Goal: Task Accomplishment & Management: Manage account settings

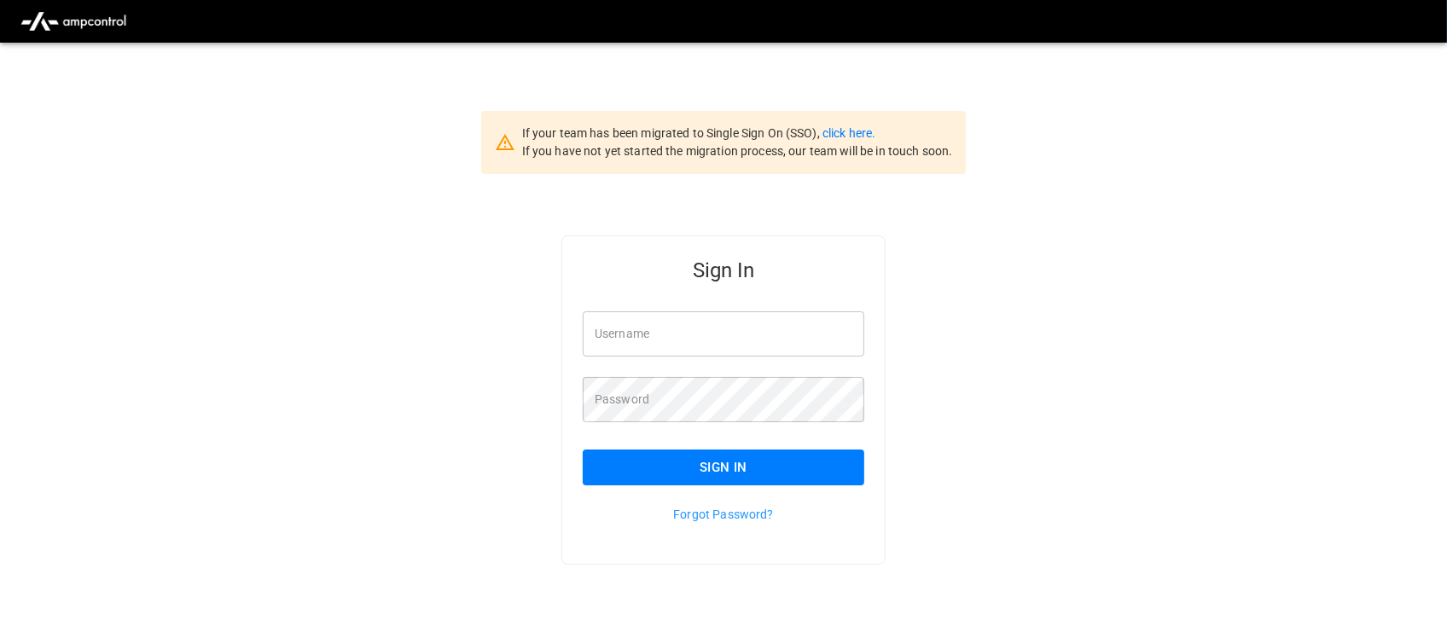
type input "**********"
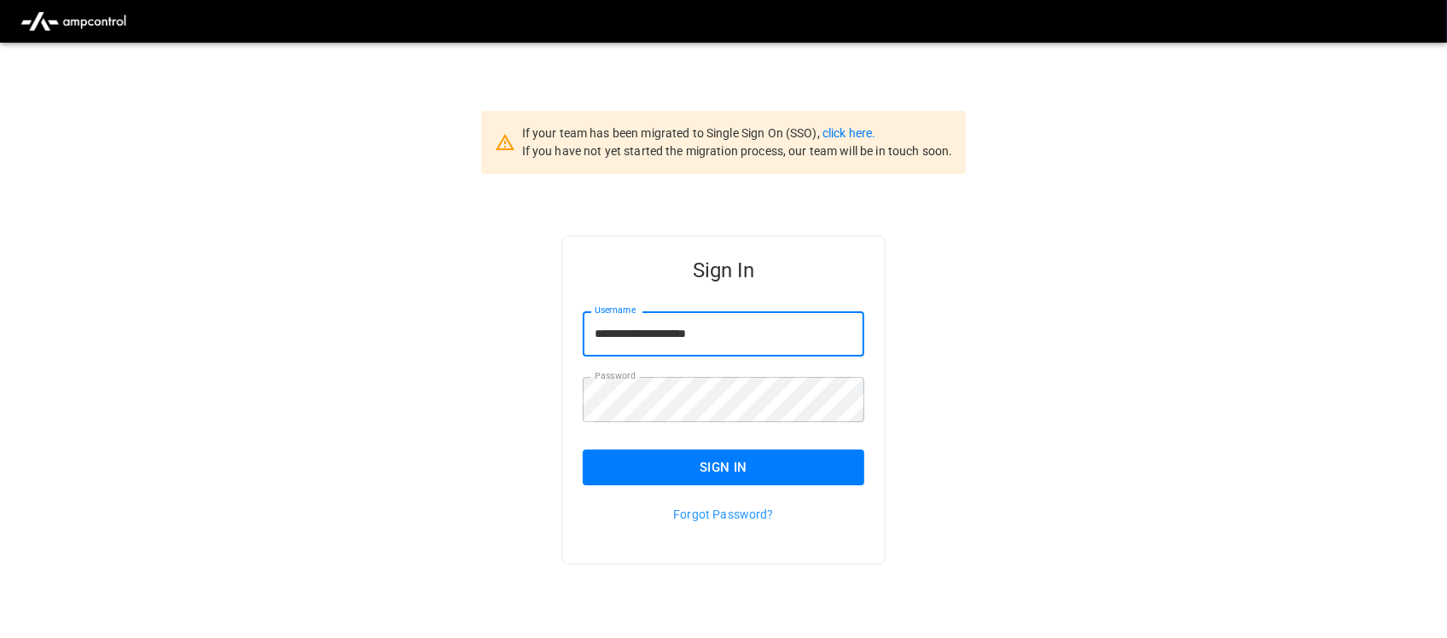
click at [727, 335] on input "**********" at bounding box center [723, 333] width 281 height 45
click at [752, 454] on button "Sign In" at bounding box center [723, 468] width 281 height 36
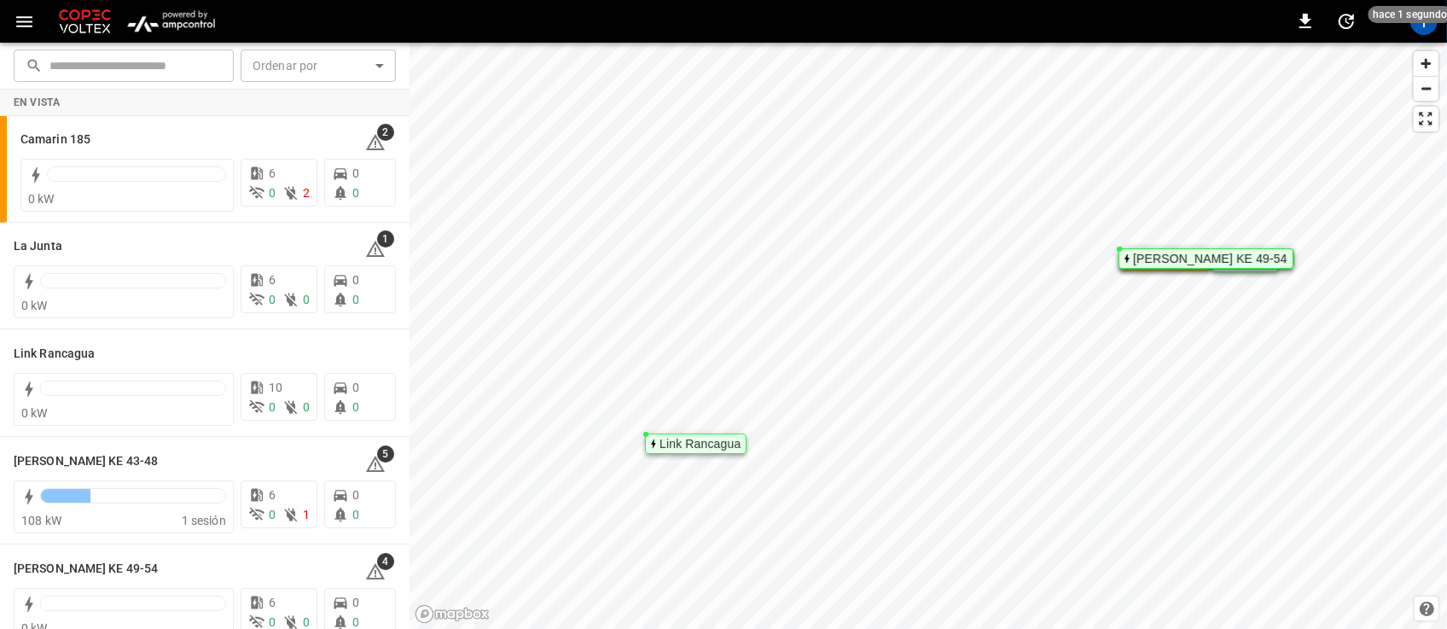
click at [192, 26] on img "menu" at bounding box center [171, 21] width 100 height 32
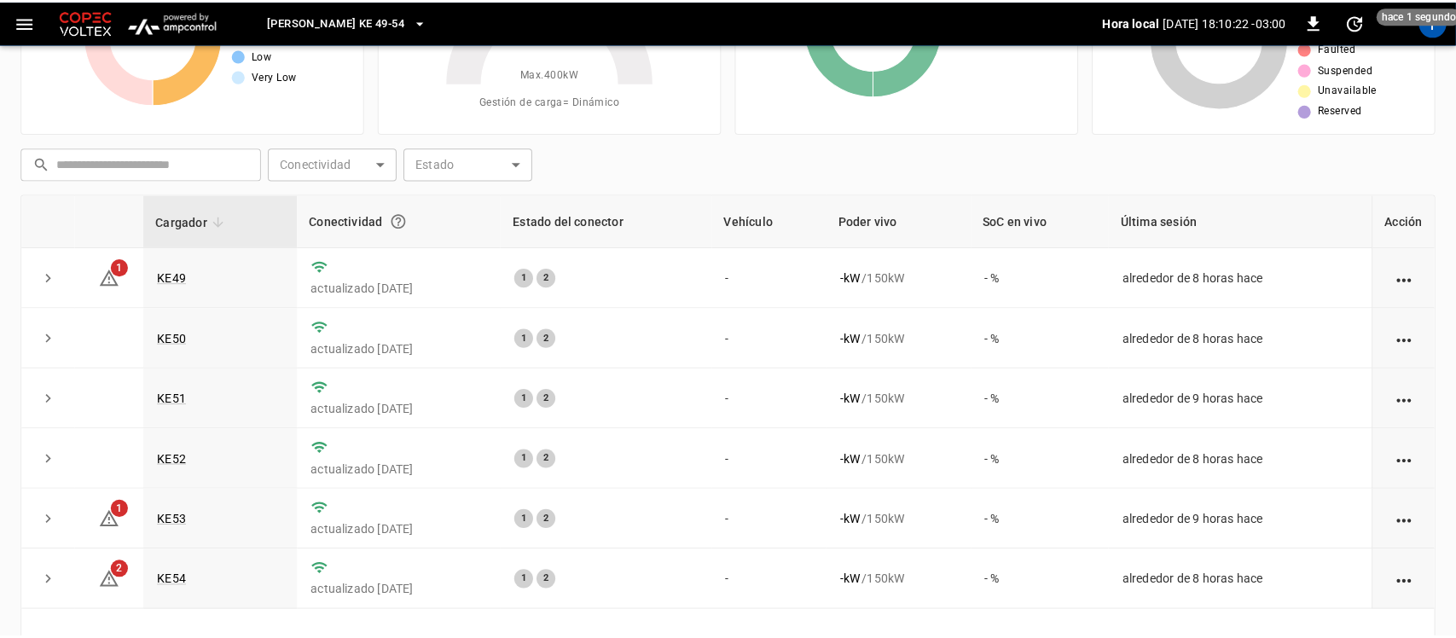
scroll to position [146, 0]
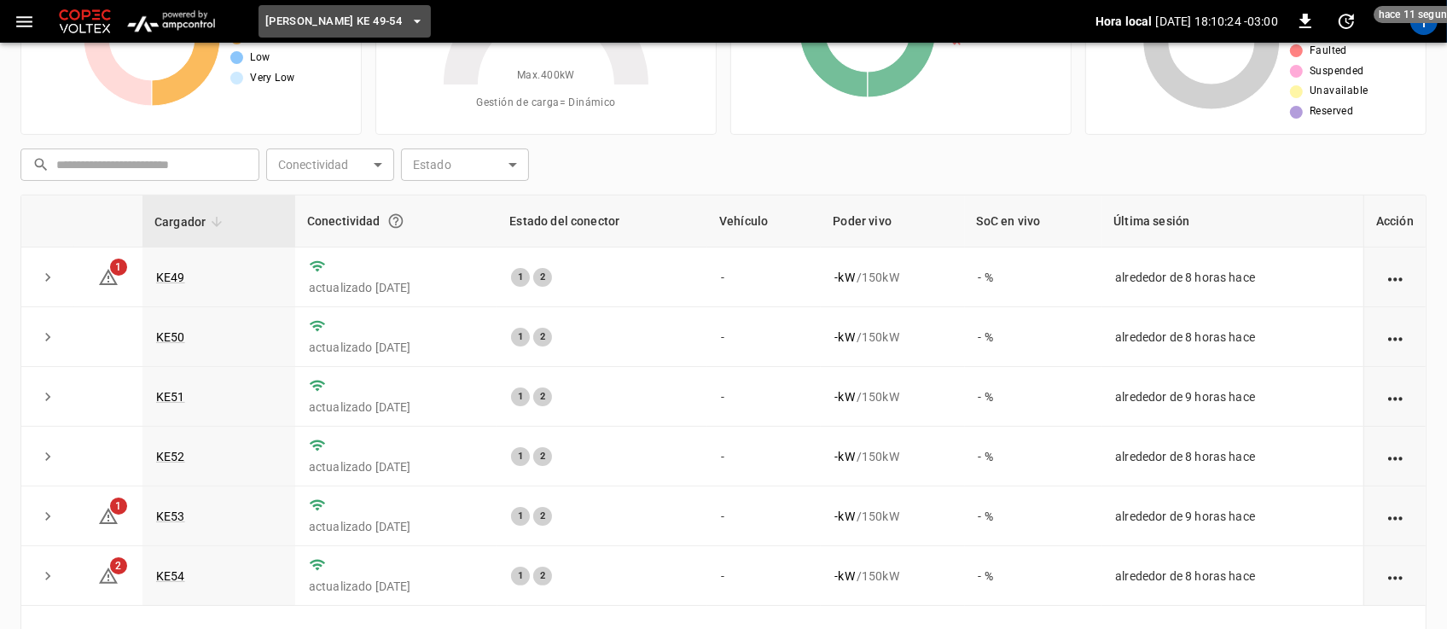
click at [409, 19] on icon "button" at bounding box center [417, 21] width 17 height 17
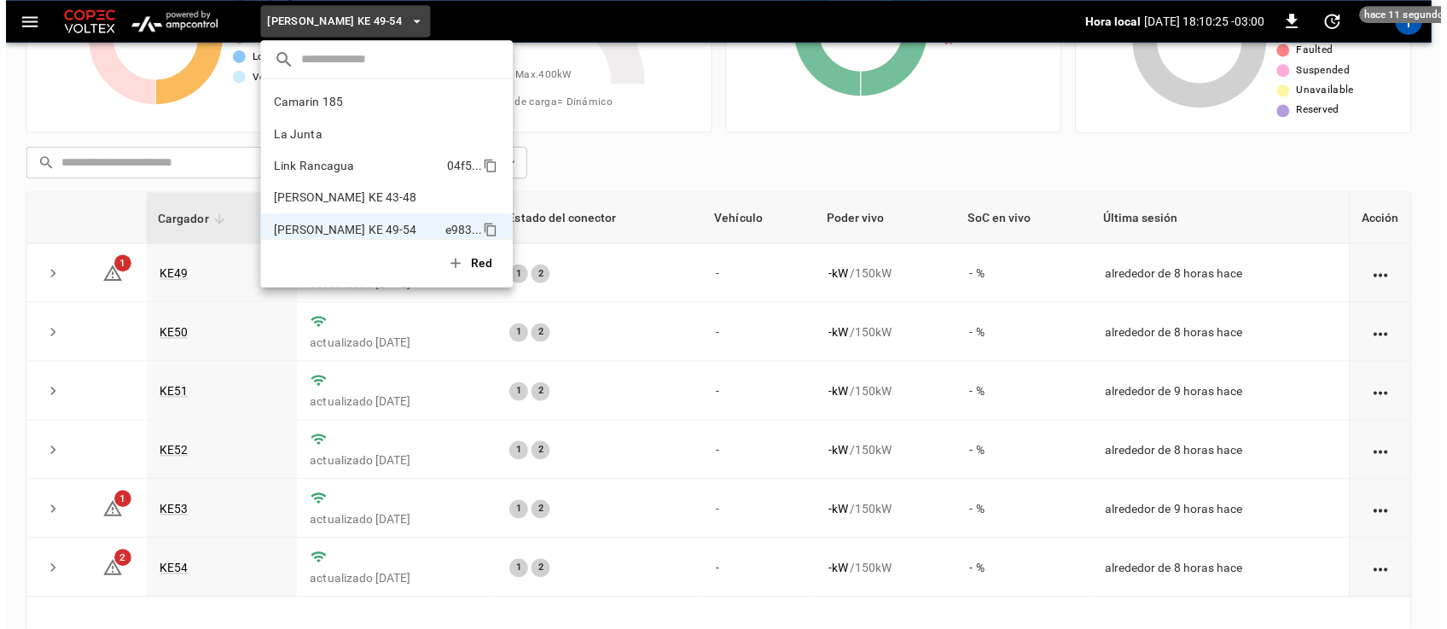
scroll to position [14, 0]
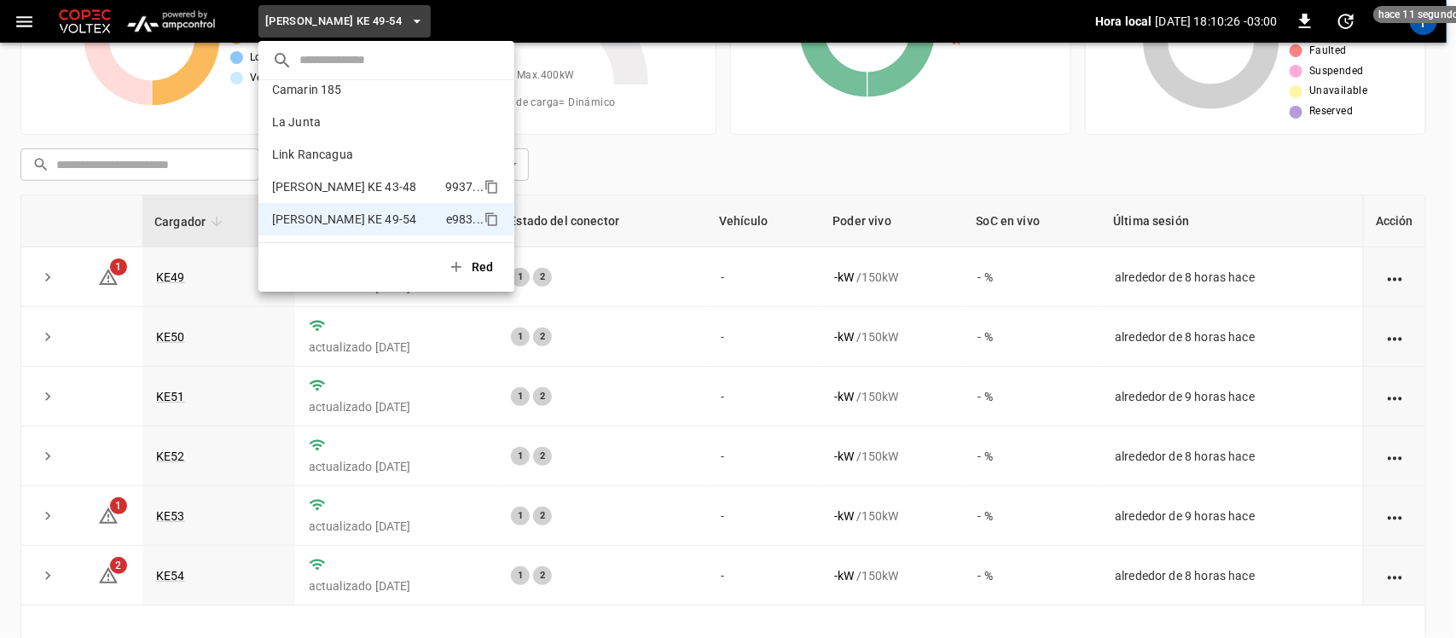
click at [341, 193] on p "Loza Colon KE 43-48" at bounding box center [355, 186] width 166 height 17
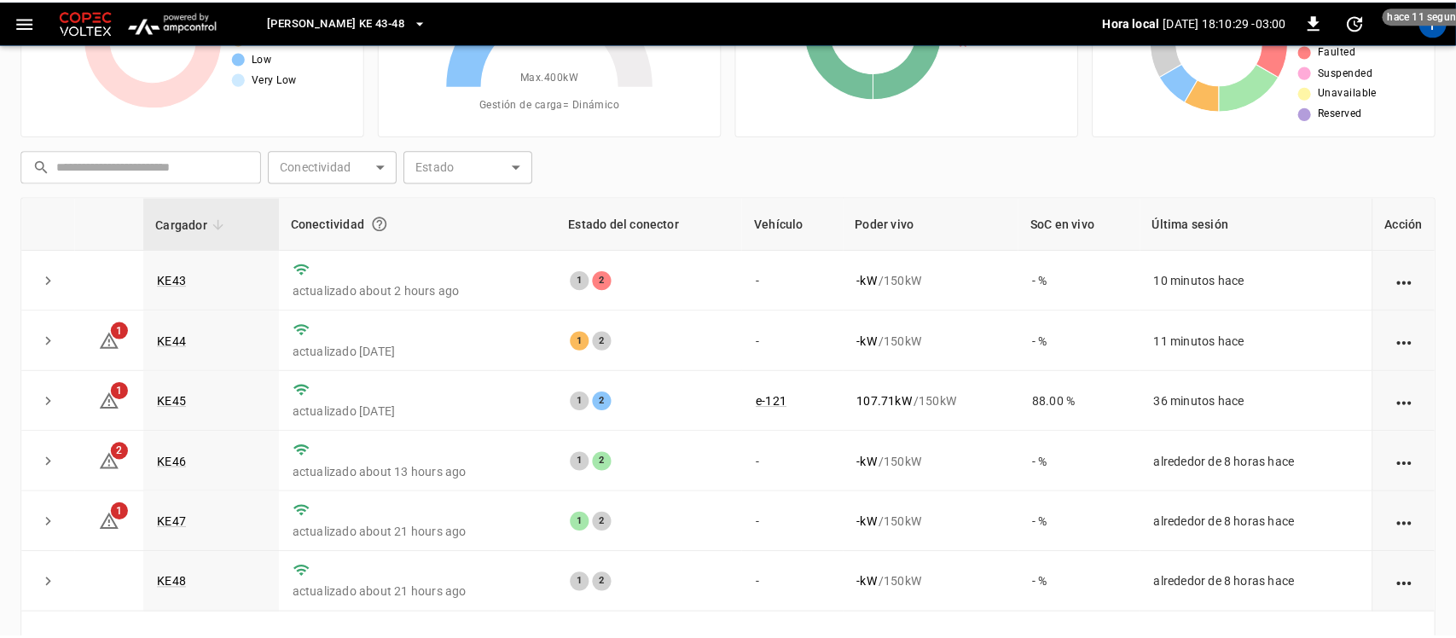
scroll to position [148, 0]
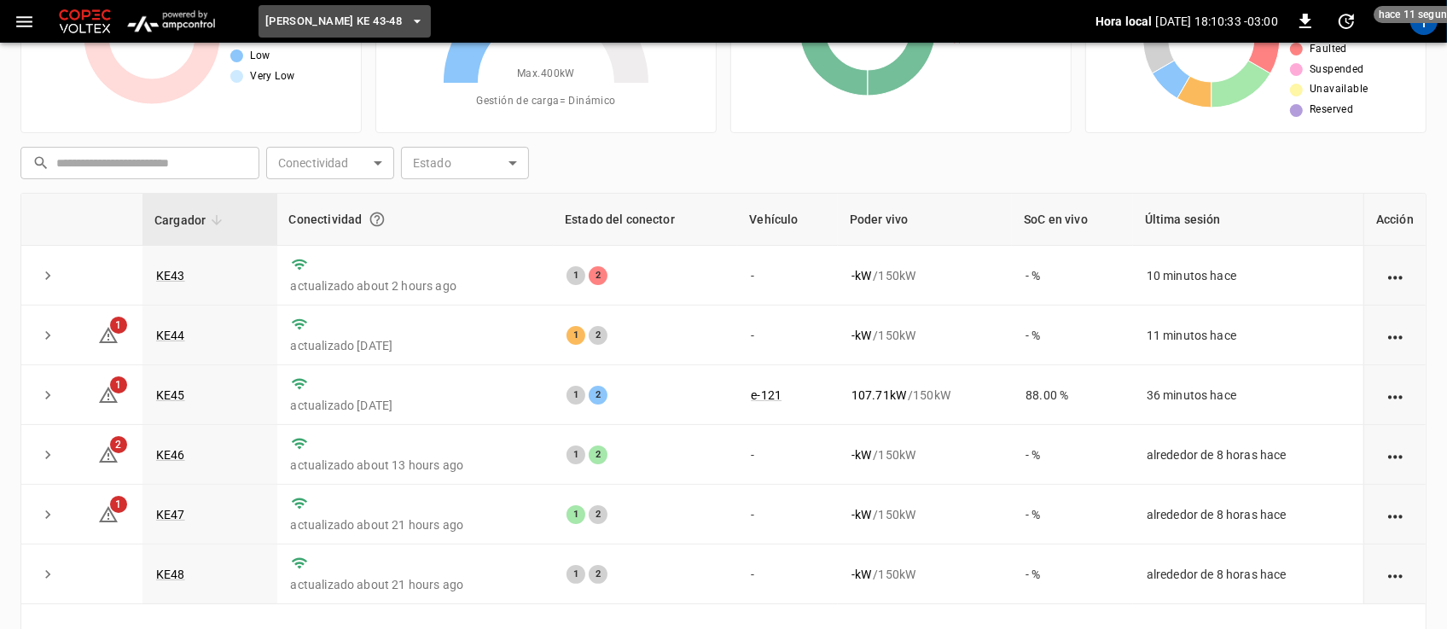
click at [409, 21] on icon "button" at bounding box center [417, 21] width 17 height 17
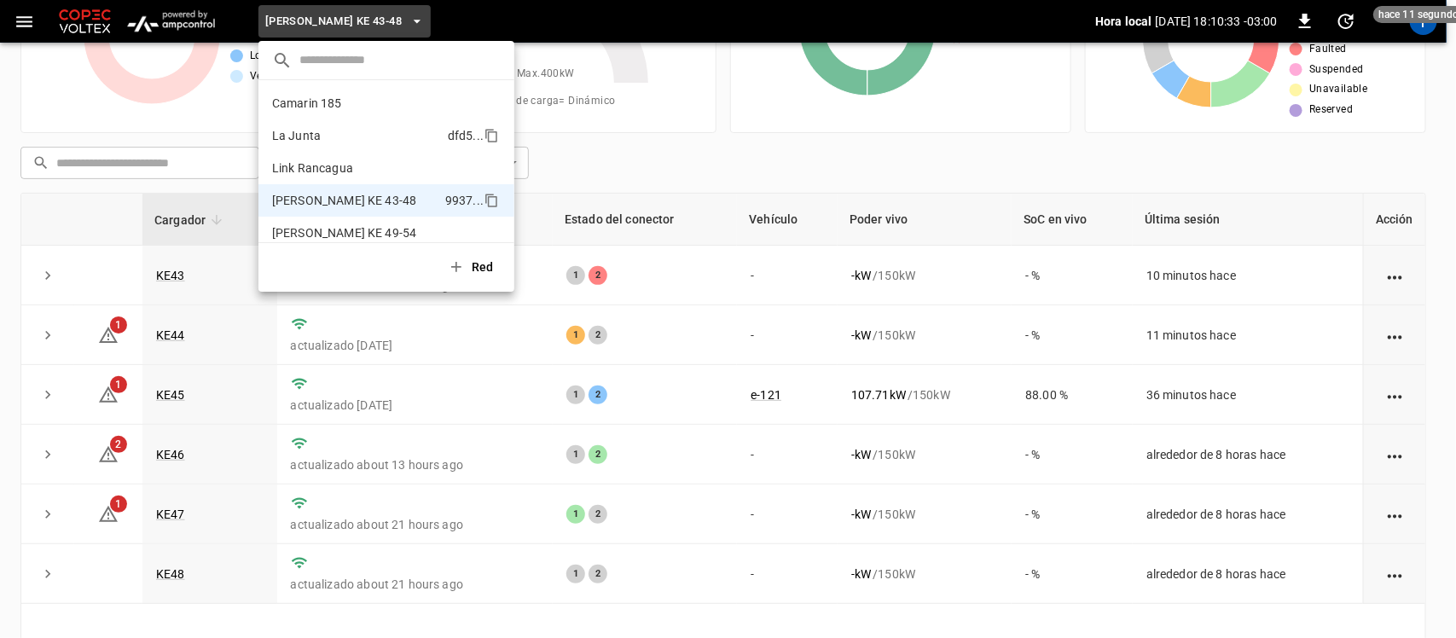
scroll to position [14, 0]
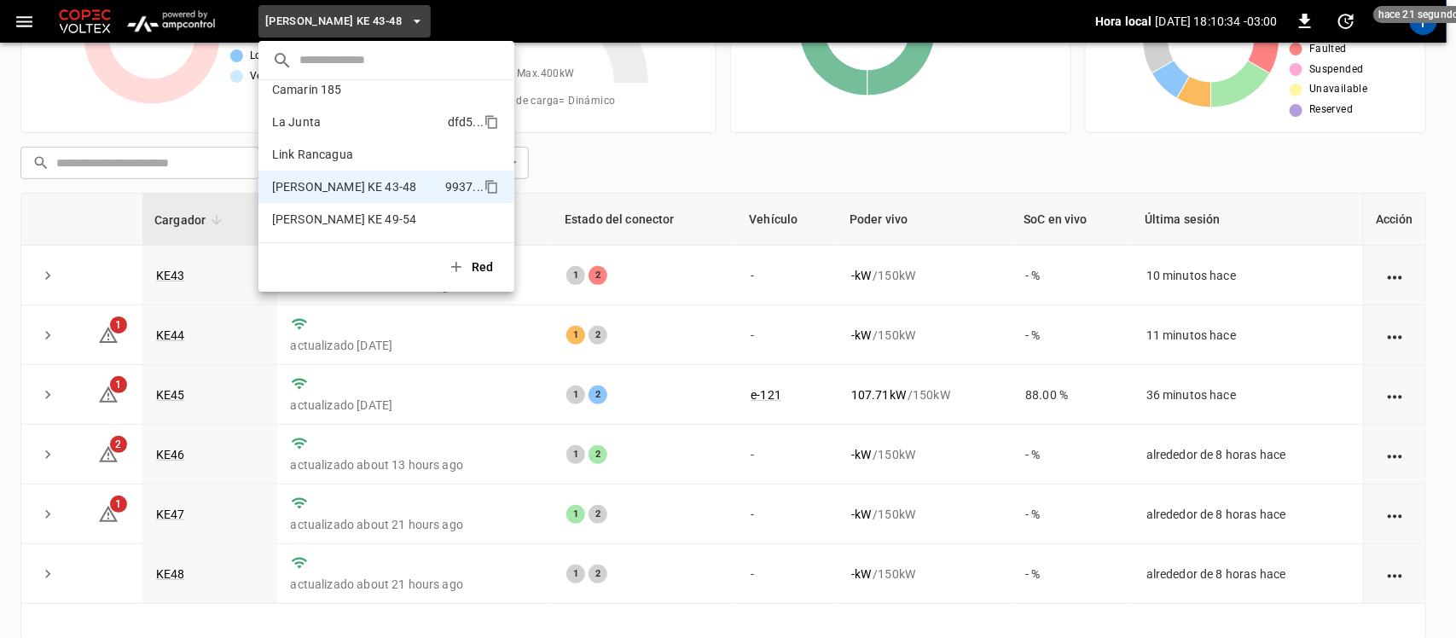
click at [359, 125] on p "La Junta" at bounding box center [356, 121] width 169 height 17
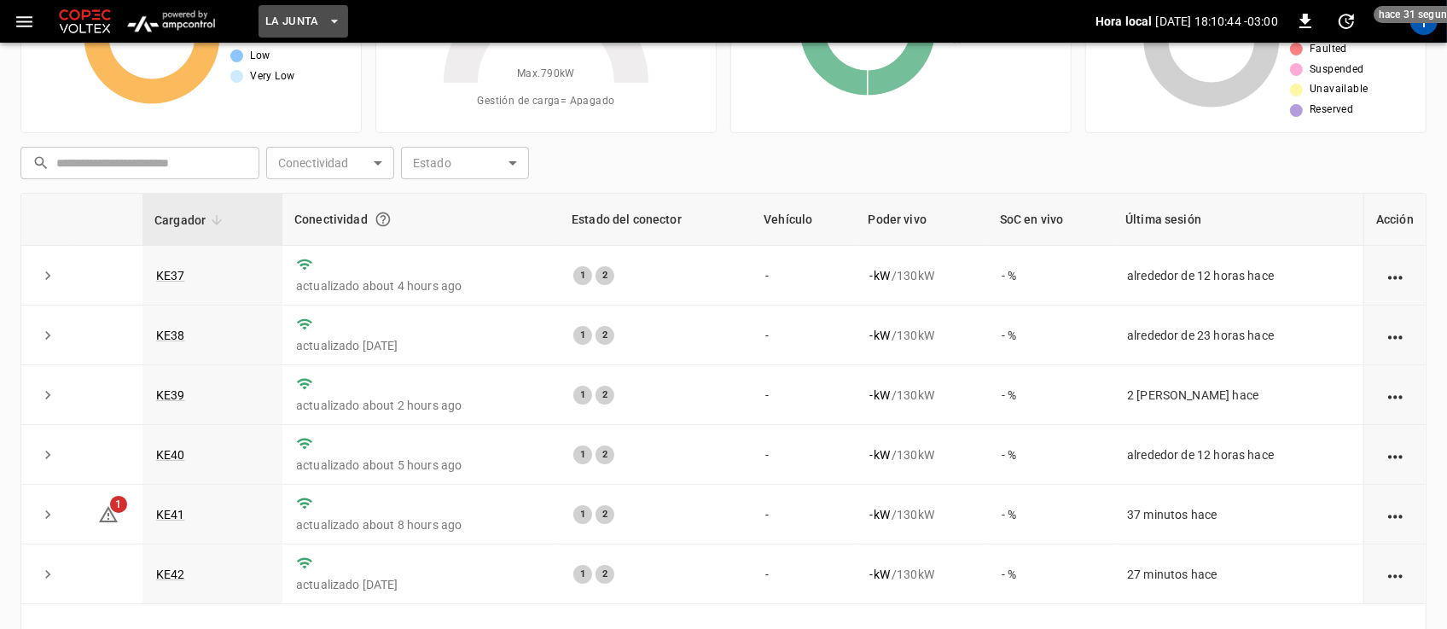
click at [328, 6] on button "La Junta" at bounding box center [303, 21] width 90 height 33
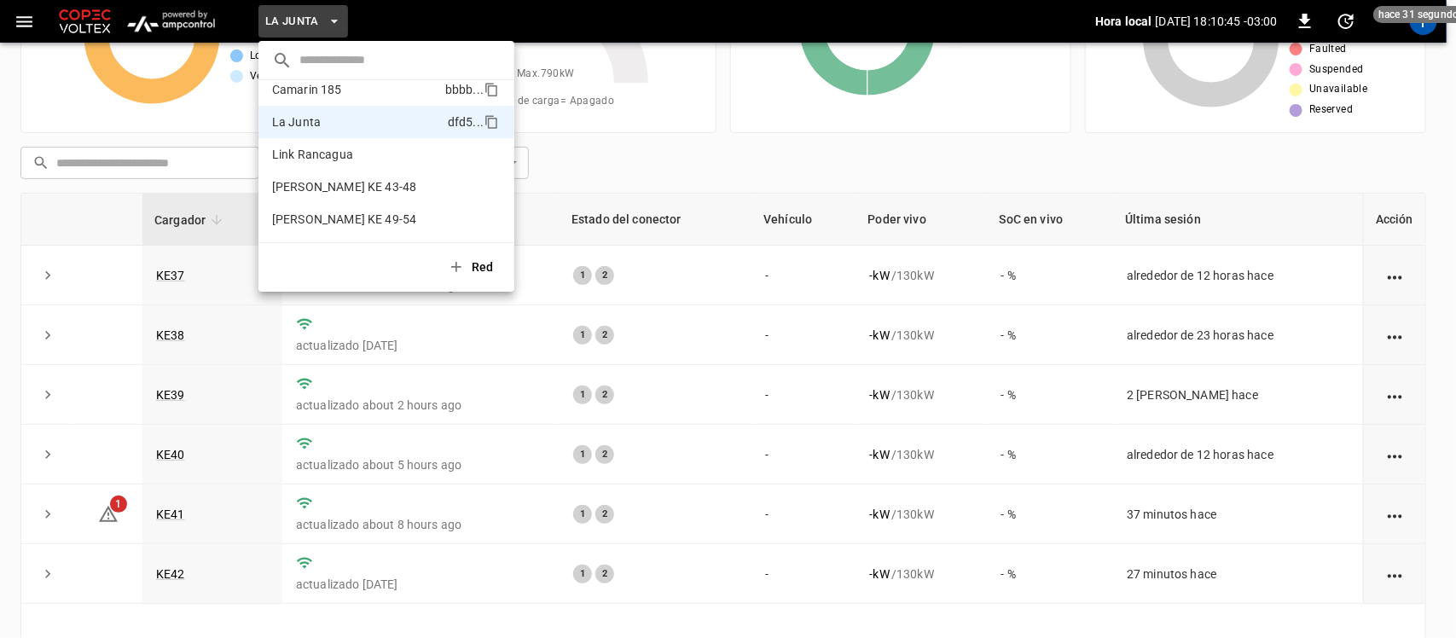
click at [313, 88] on p "Camarin 185" at bounding box center [355, 89] width 166 height 17
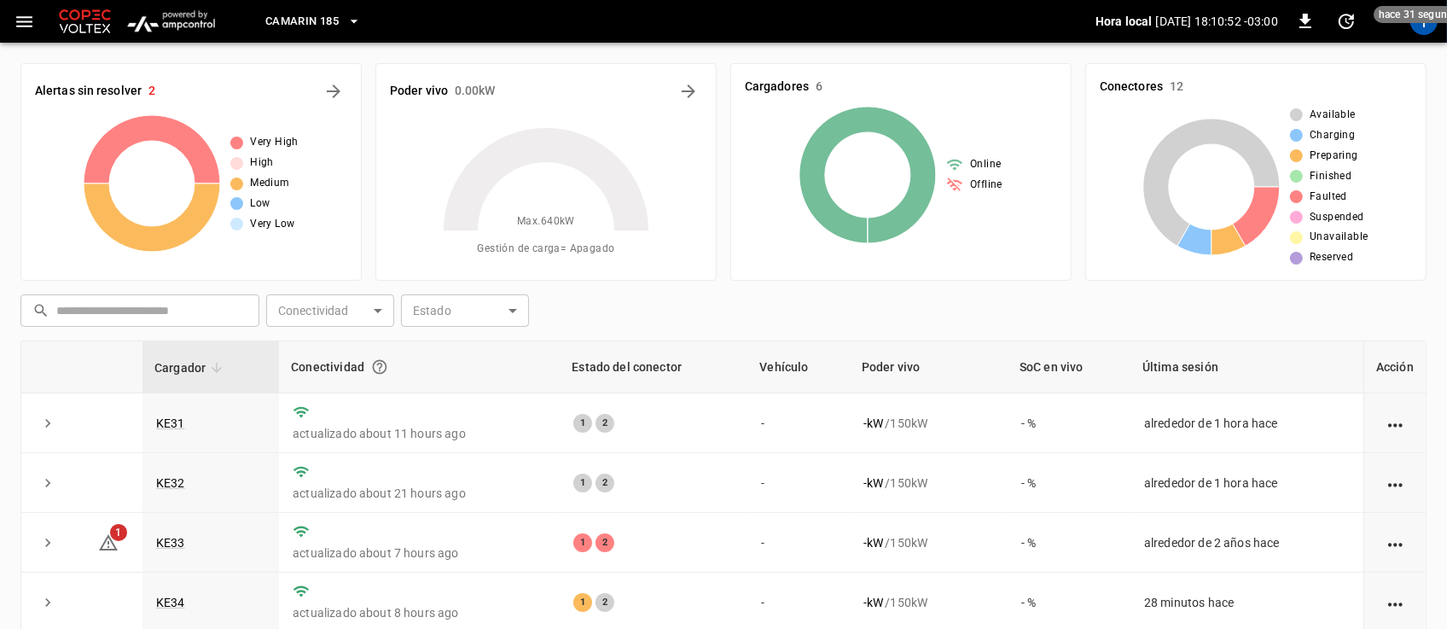
scroll to position [224, 0]
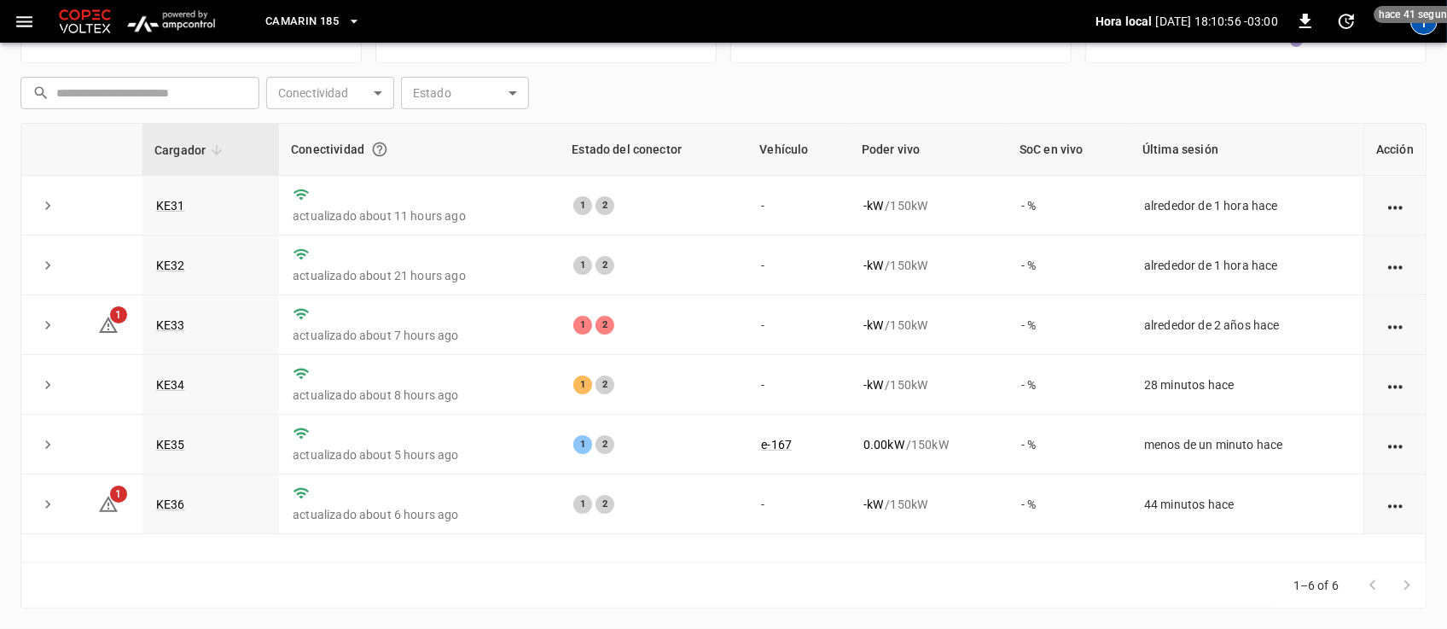
click at [1431, 27] on div "T" at bounding box center [1423, 21] width 27 height 27
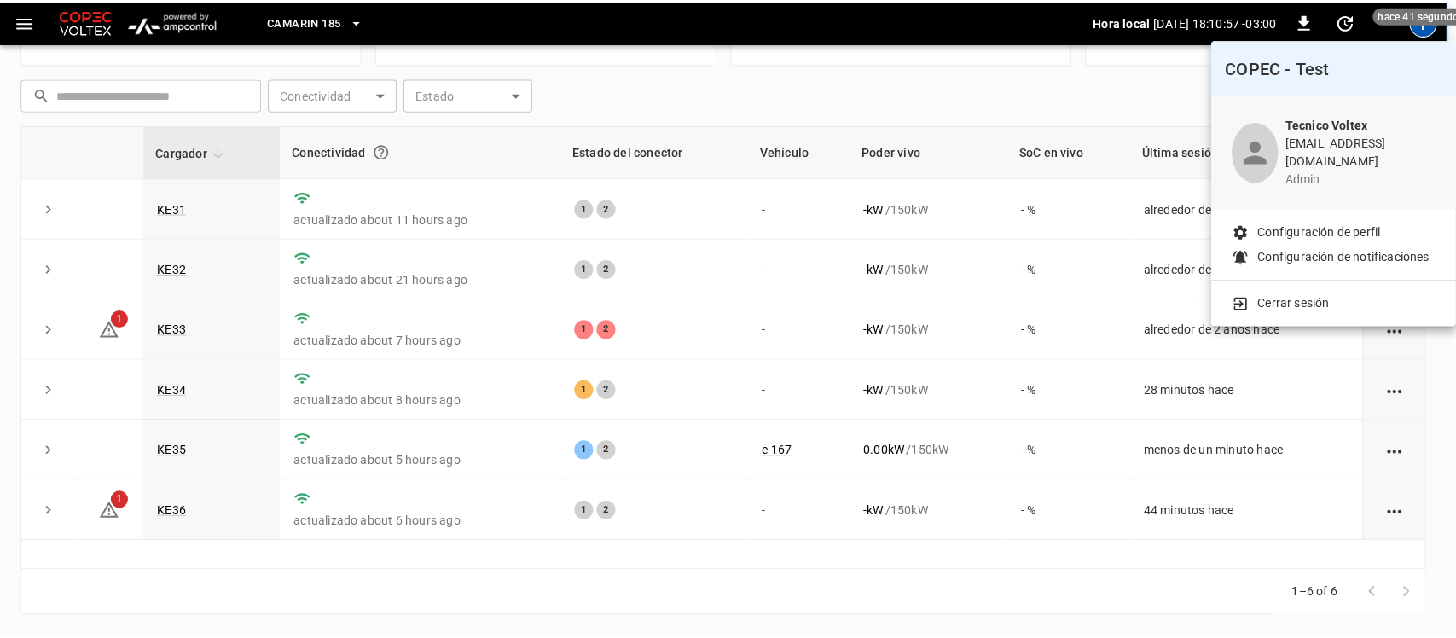
scroll to position [215, 0]
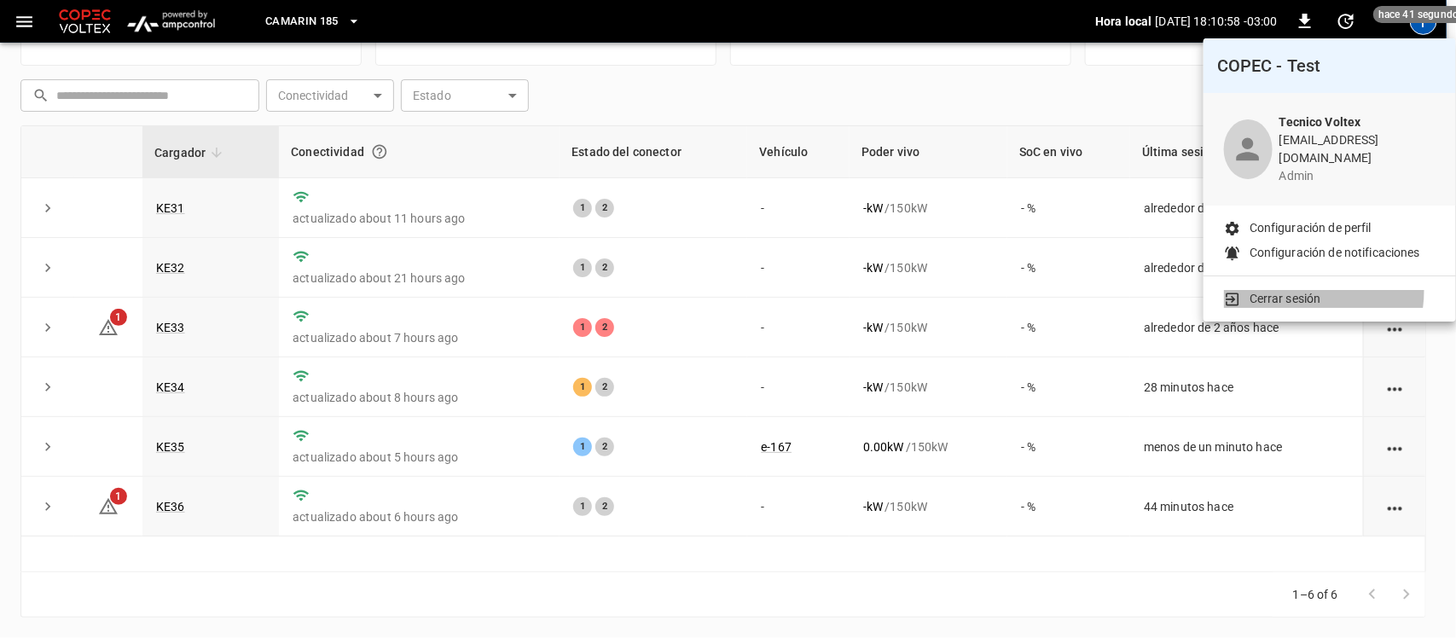
click at [1288, 290] on p "Cerrar sesión" at bounding box center [1286, 299] width 72 height 18
